Goal: Information Seeking & Learning: Check status

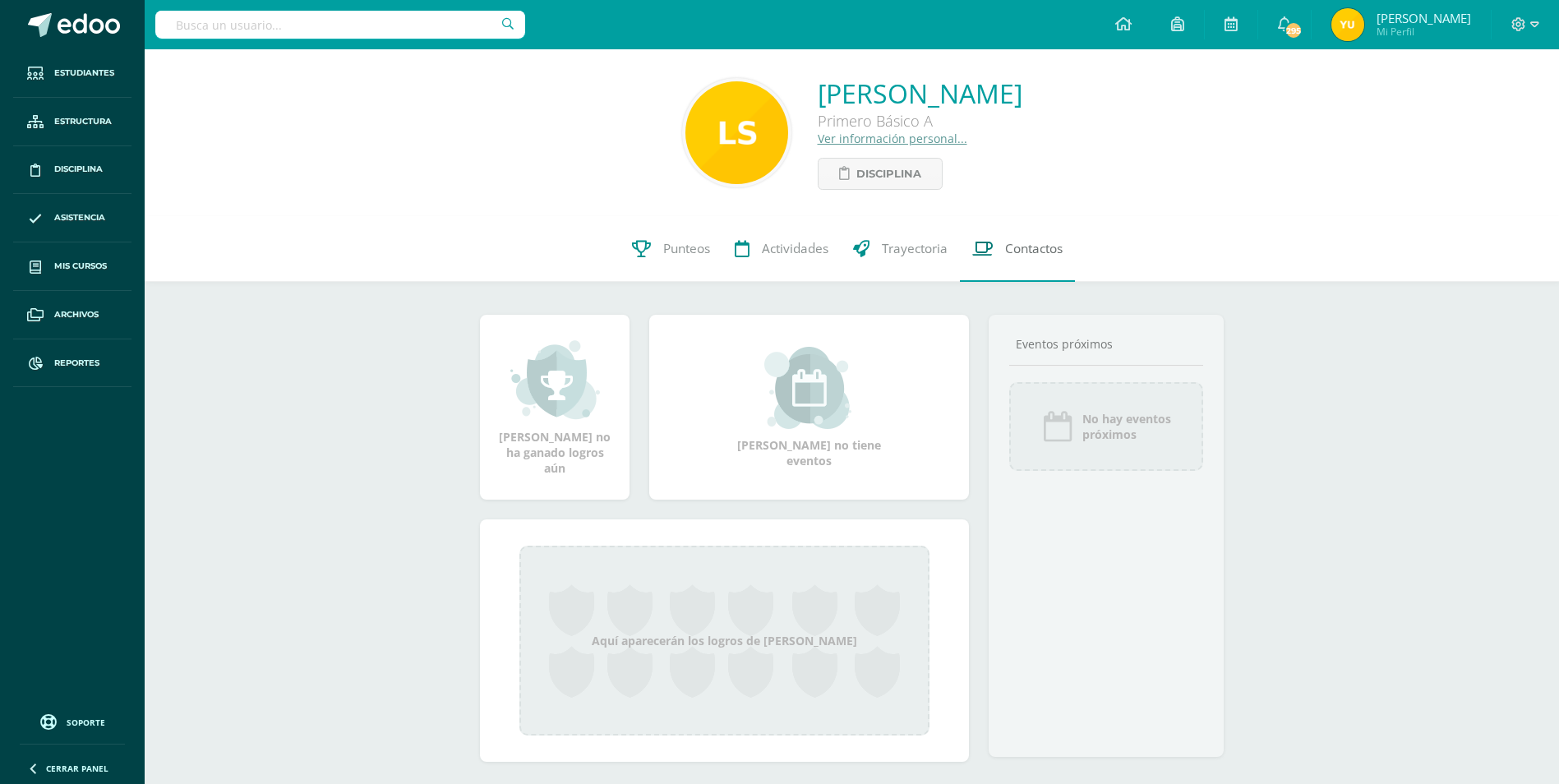
click at [1024, 254] on span "Contactos" at bounding box center [1033, 248] width 58 height 17
click at [651, 245] on link "Punteos" at bounding box center [671, 249] width 103 height 66
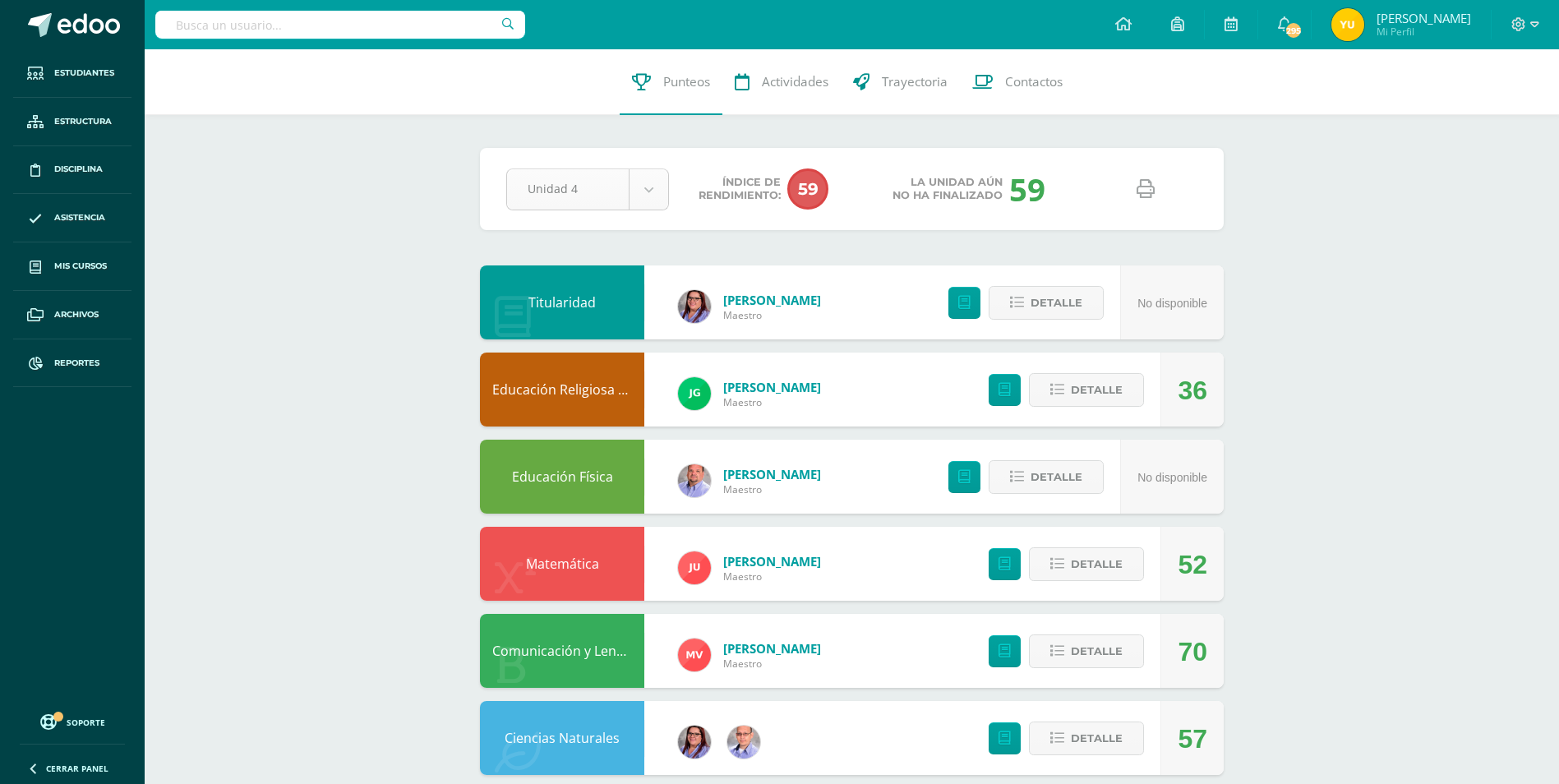
click at [639, 190] on body "Estudiantes Estructura Disciplina Asistencia Mis cursos Archivos Reportes Sopor…" at bounding box center [780, 796] width 1559 height 1592
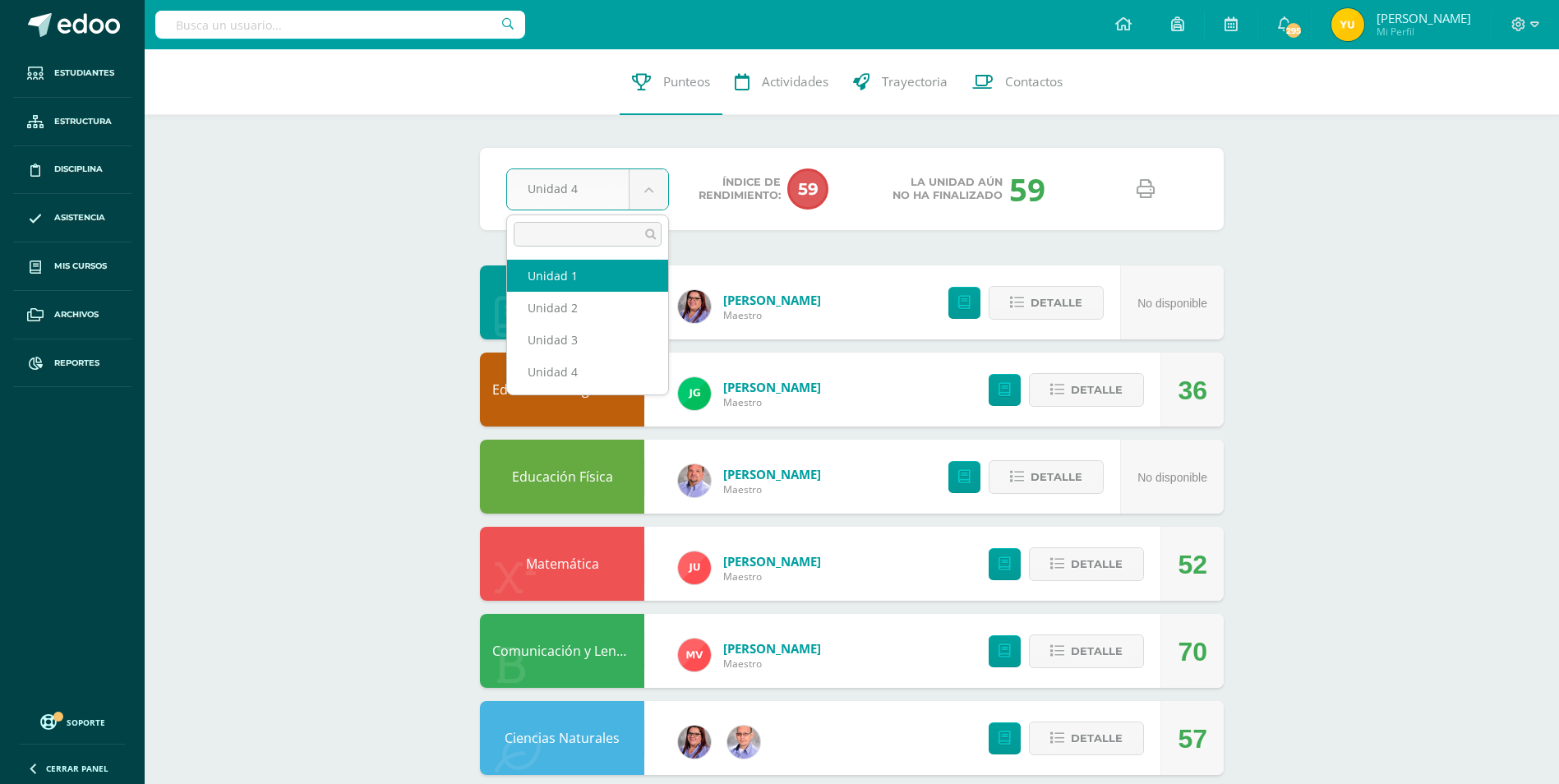
select select "Unidad 1"
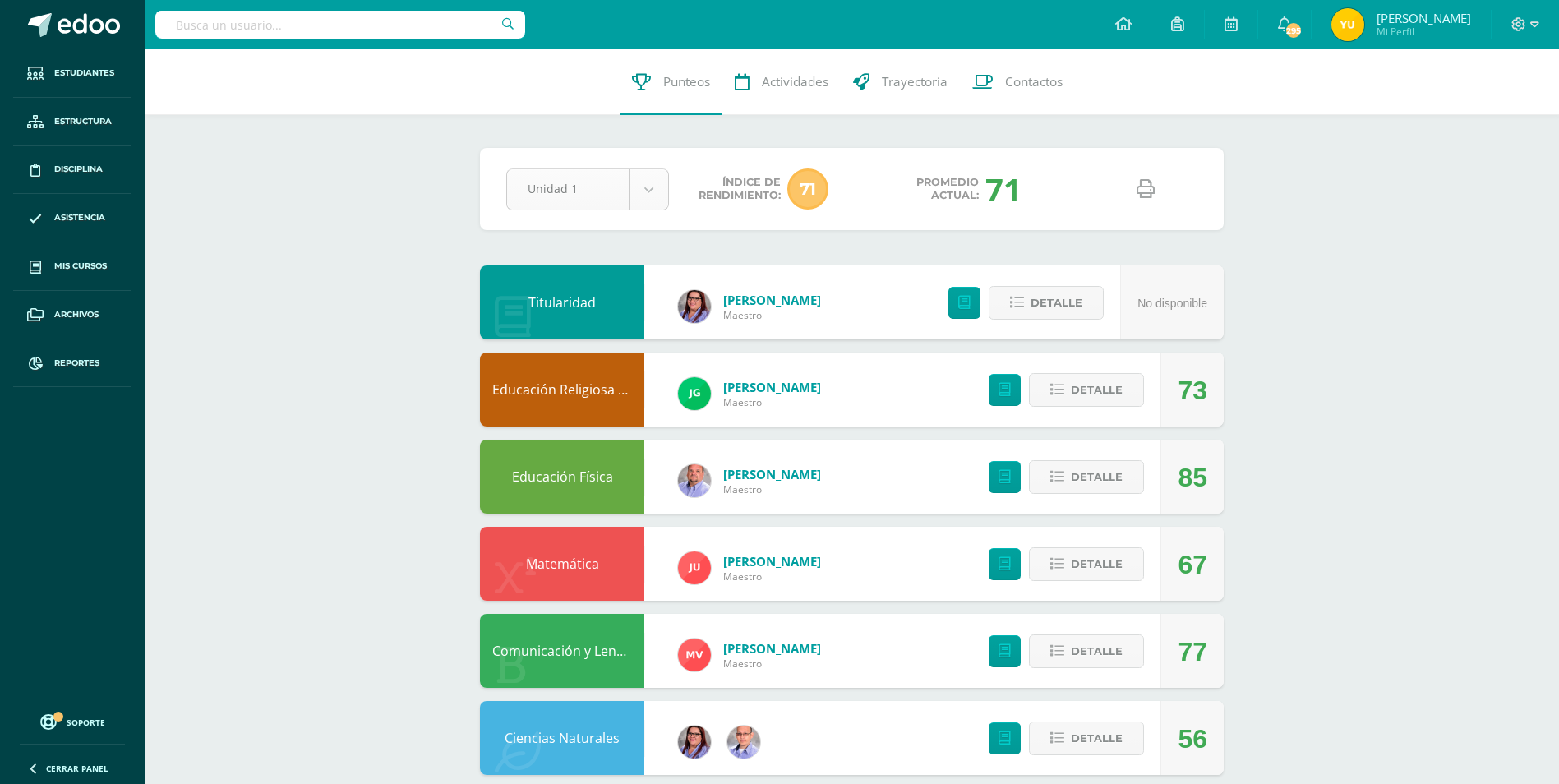
click at [655, 195] on body "Estudiantes Estructura Disciplina Asistencia Mis cursos Archivos Reportes Sopor…" at bounding box center [780, 796] width 1559 height 1592
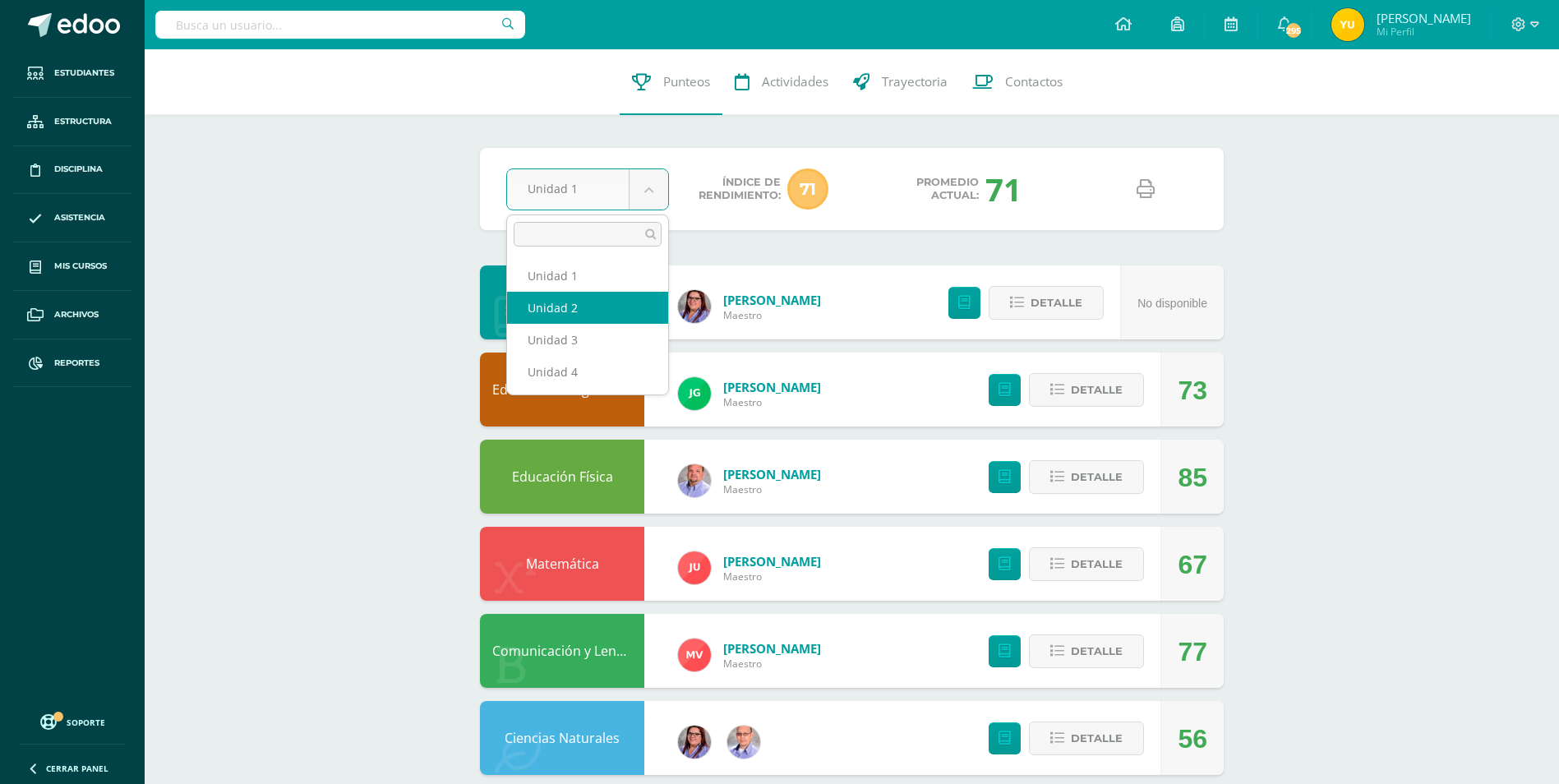
select select "Unidad 2"
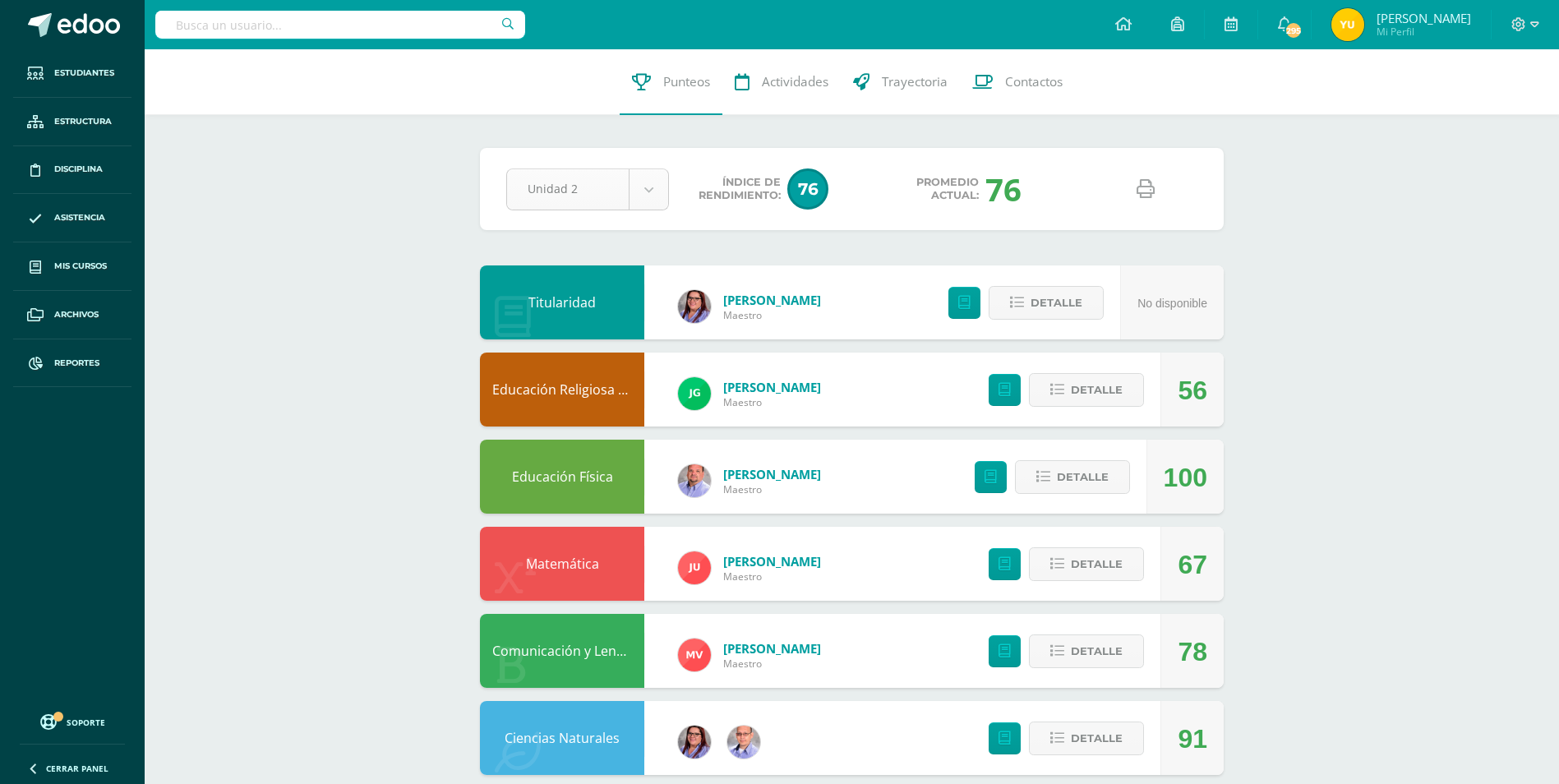
click at [655, 182] on body "Estudiantes Estructura Disciplina Asistencia Mis cursos Archivos Reportes Sopor…" at bounding box center [780, 796] width 1559 height 1592
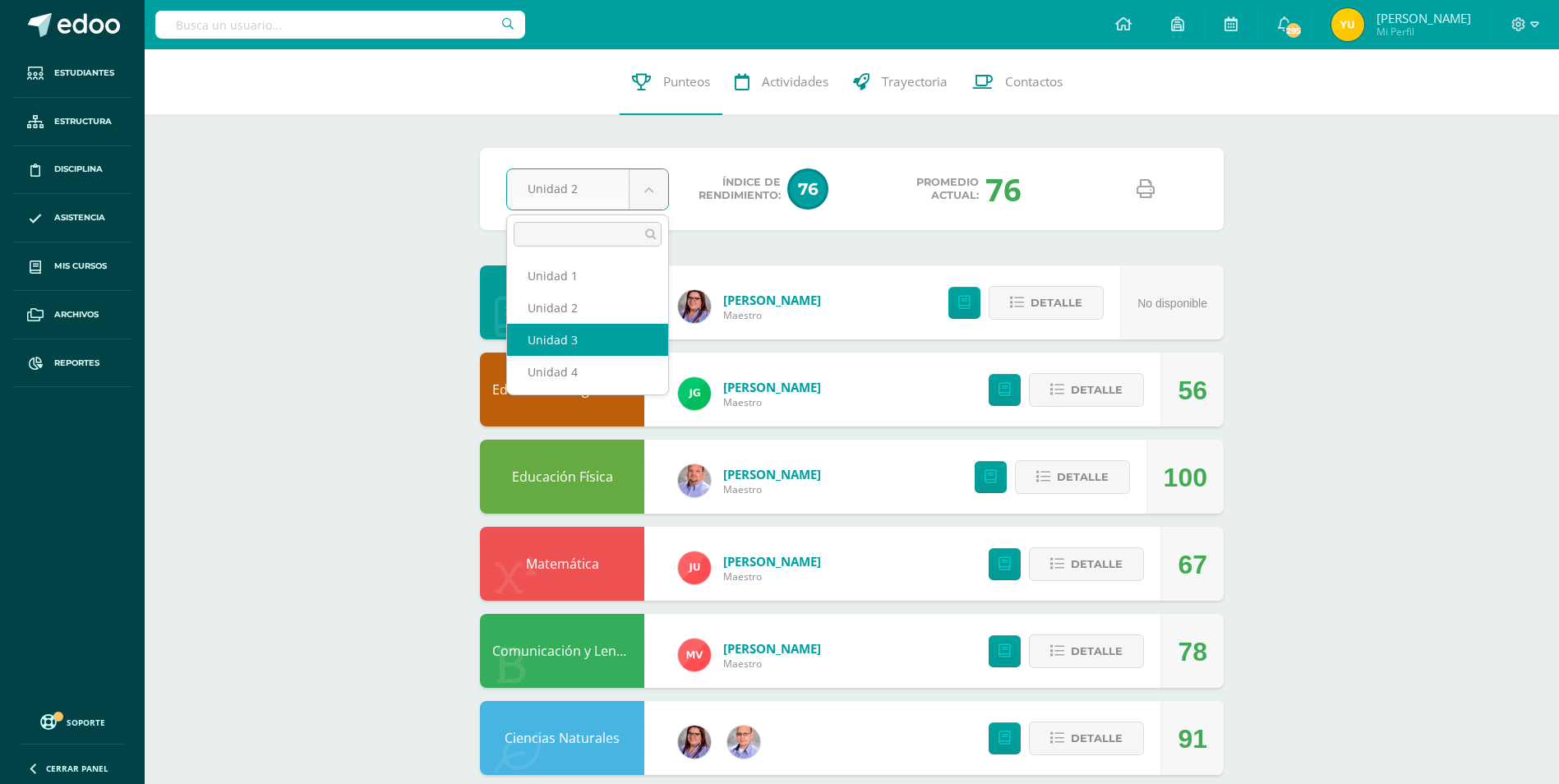
select select "Unidad 3"
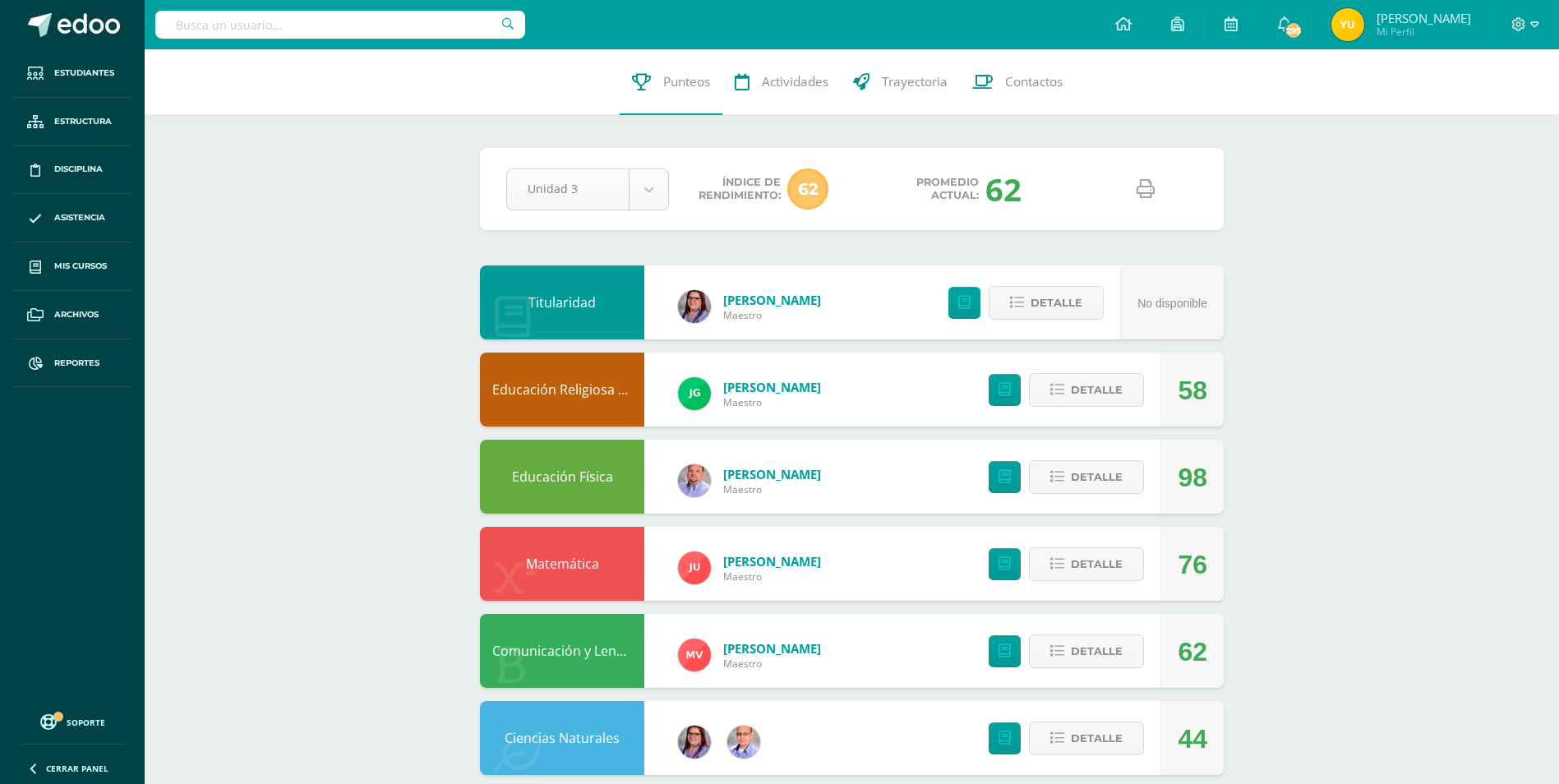
click at [643, 187] on body "Estudiantes Estructura Disciplina Asistencia Mis cursos Archivos Reportes Sopor…" at bounding box center [780, 796] width 1559 height 1592
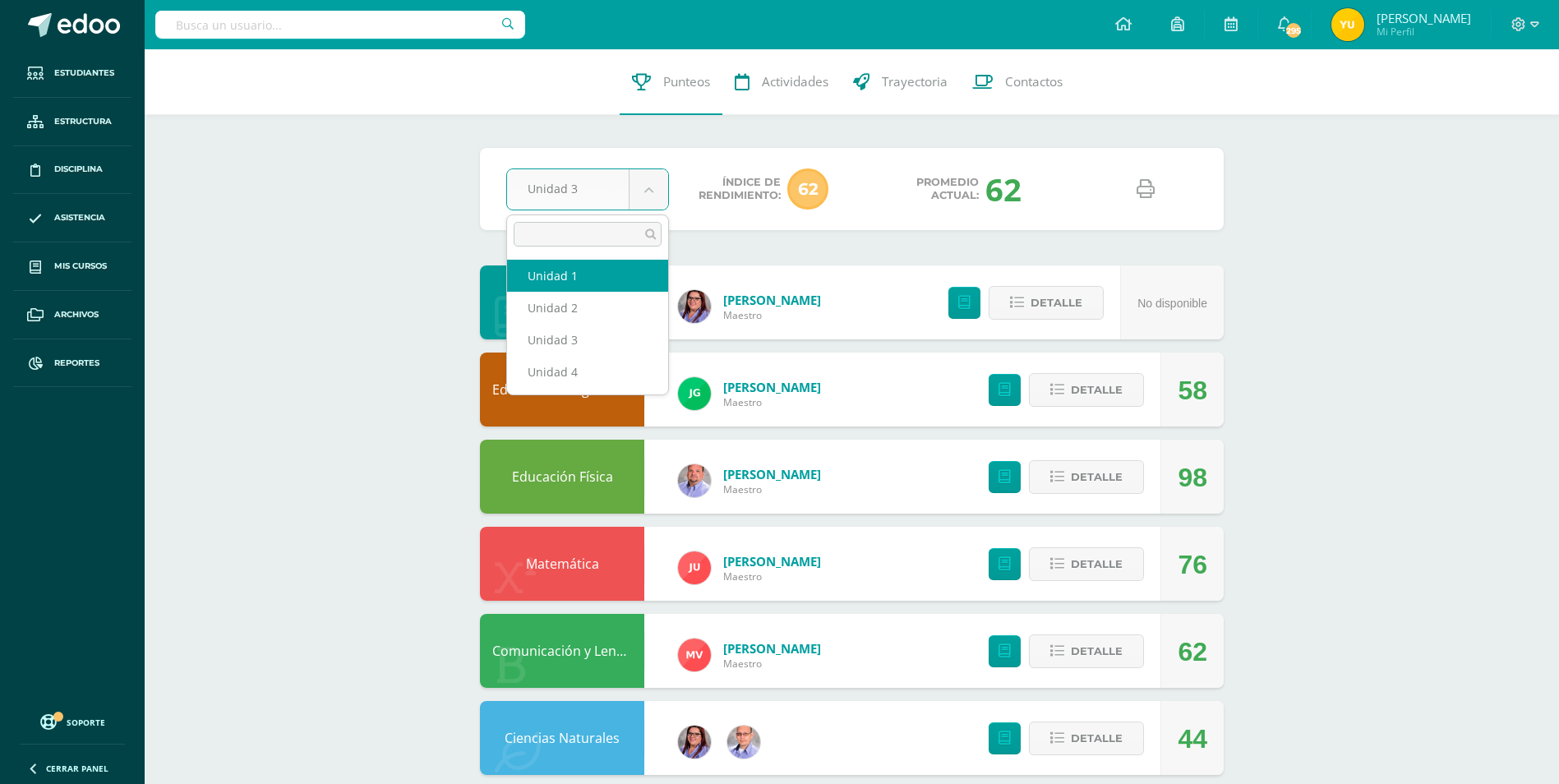
select select "Unidad 1"
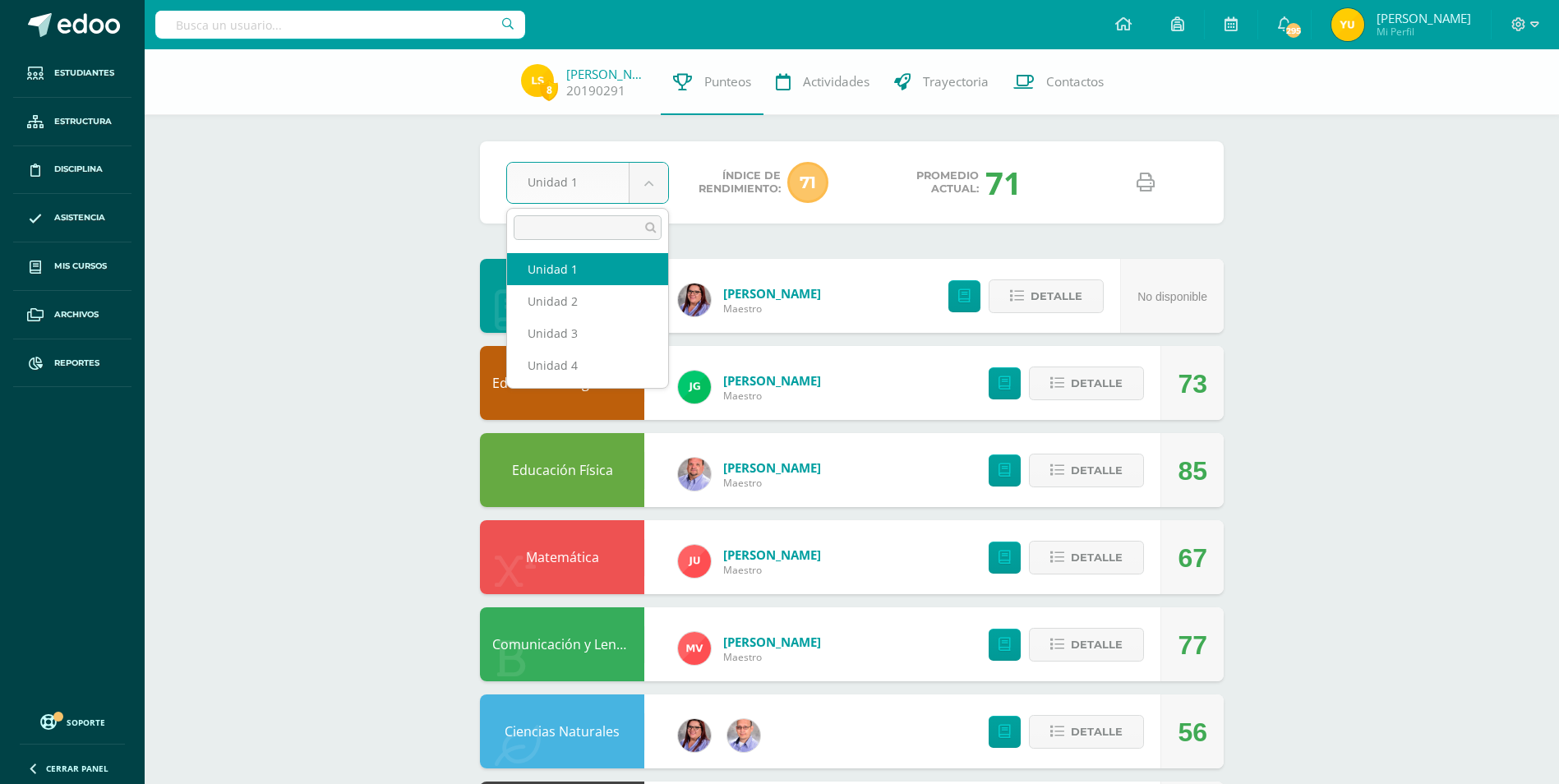
click at [650, 189] on body "Estudiantes Estructura Disciplina Asistencia Mis cursos Archivos Reportes Sopor…" at bounding box center [780, 792] width 1559 height 1585
select select "Unidad 2"
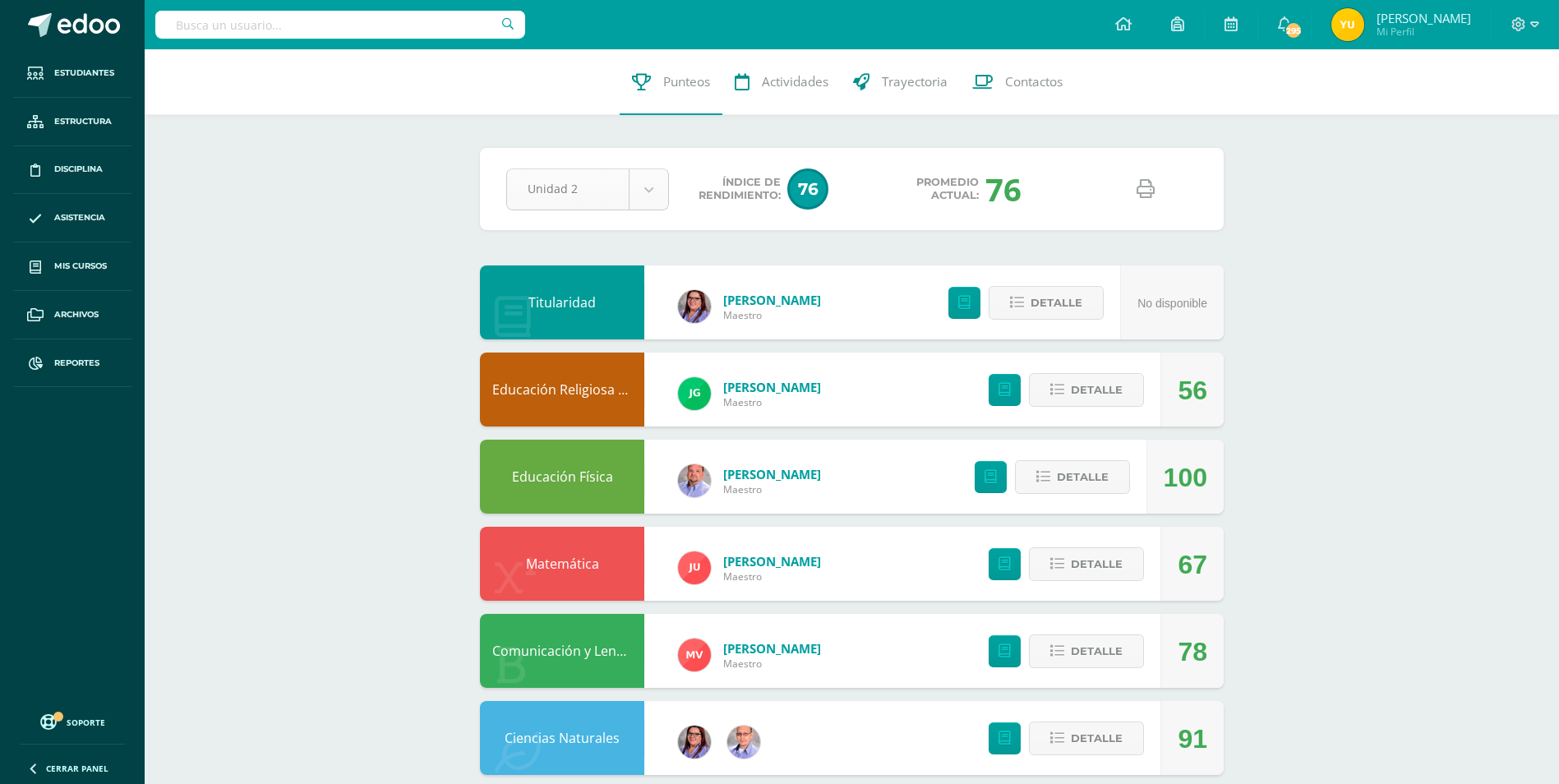
click at [647, 201] on body "Estudiantes Estructura Disciplina Asistencia Mis cursos Archivos Reportes Sopor…" at bounding box center [780, 796] width 1559 height 1592
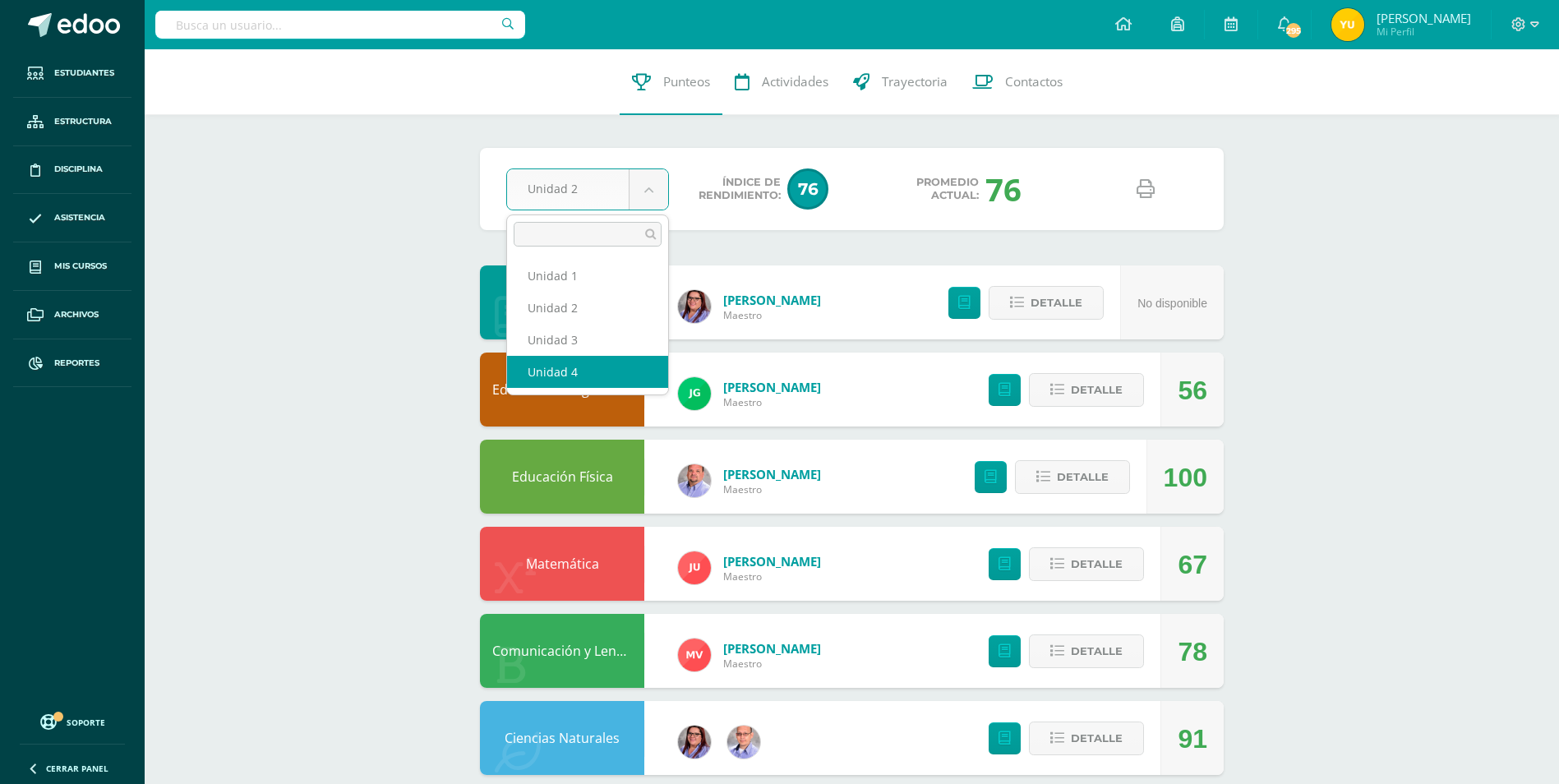
select select "Unidad 4"
